Goal: Task Accomplishment & Management: Manage account settings

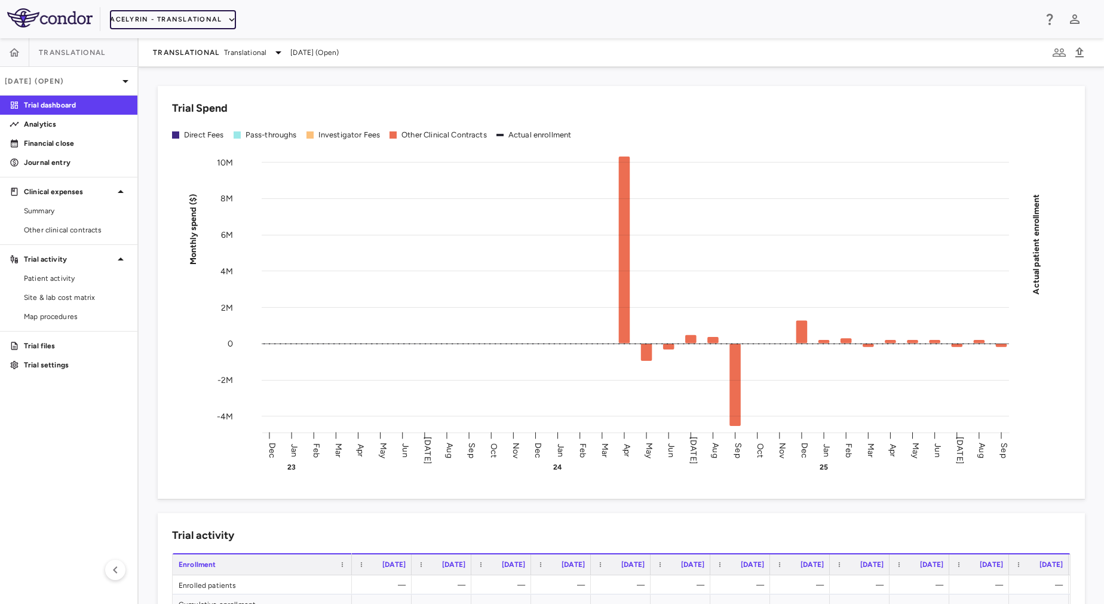
click at [146, 14] on button "Acelyrin - Translational" at bounding box center [173, 19] width 126 height 19
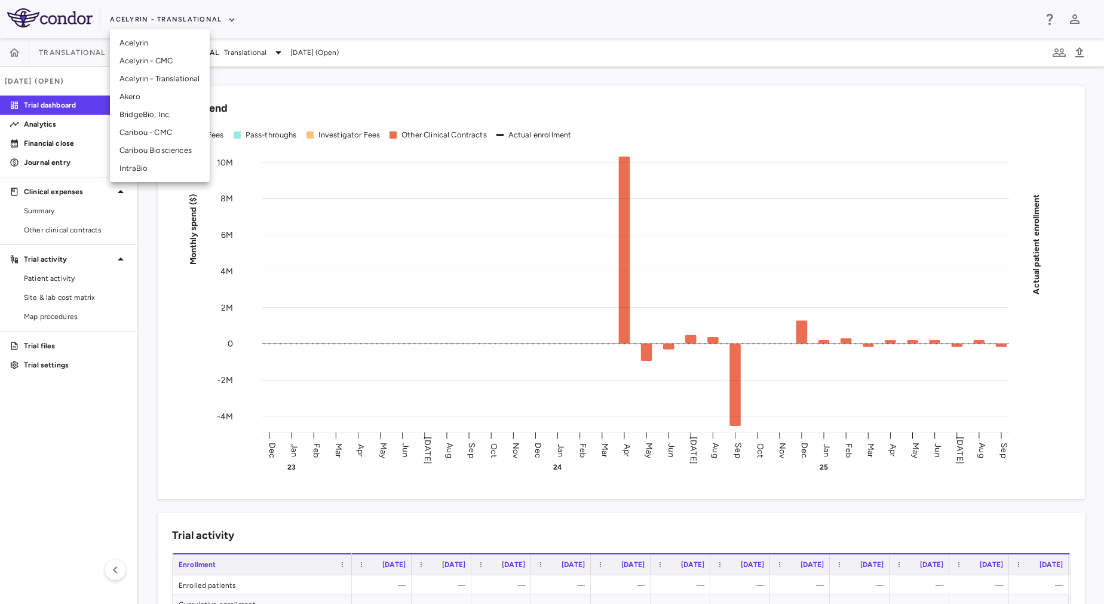
click at [134, 116] on li "BridgeBio, Inc." at bounding box center [160, 115] width 100 height 18
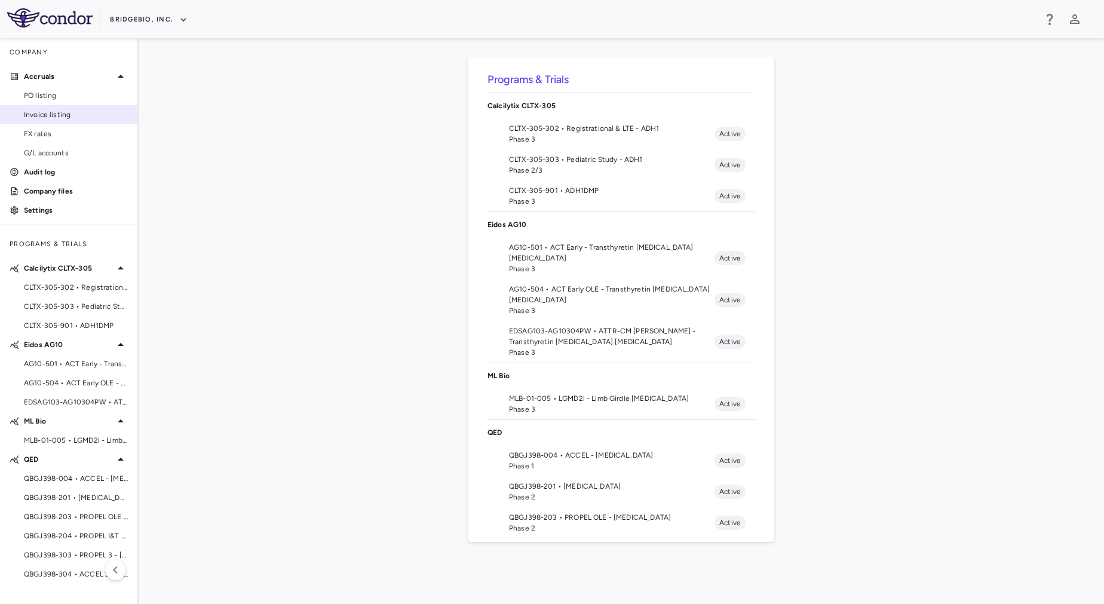
click at [88, 116] on span "Invoice listing" at bounding box center [76, 114] width 104 height 11
